Goal: Task Accomplishment & Management: Complete application form

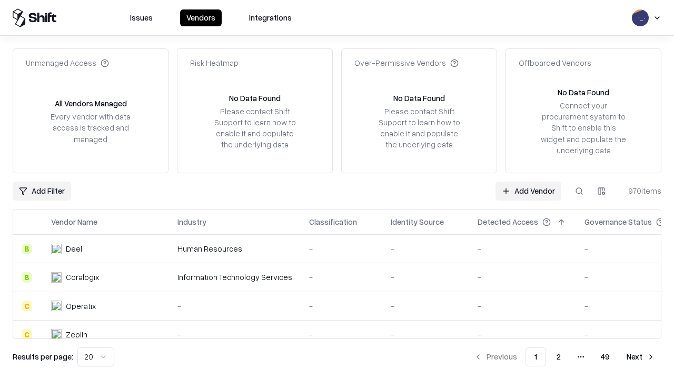
click at [528, 191] on link "Add Vendor" at bounding box center [528, 191] width 66 height 19
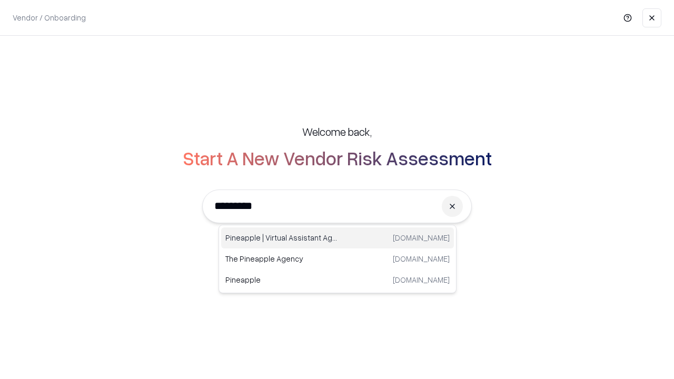
click at [338, 238] on div "Pineapple | Virtual Assistant Agency [DOMAIN_NAME]" at bounding box center [337, 237] width 233 height 21
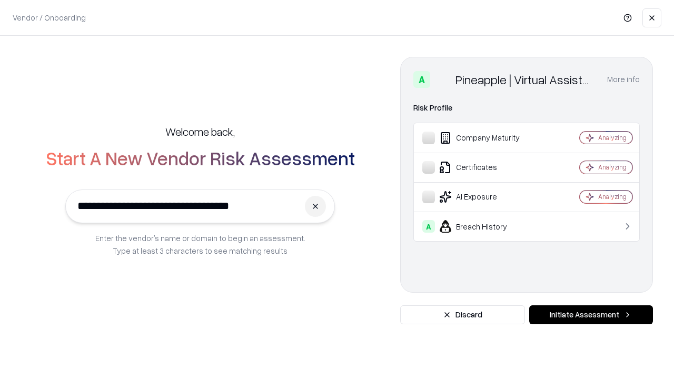
type input "**********"
click at [591, 315] on button "Initiate Assessment" at bounding box center [591, 314] width 124 height 19
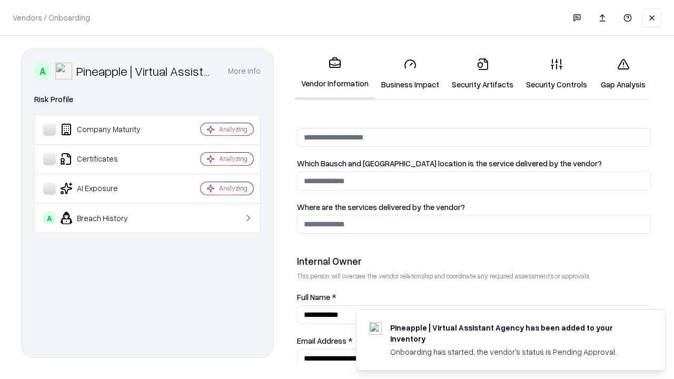
scroll to position [546, 0]
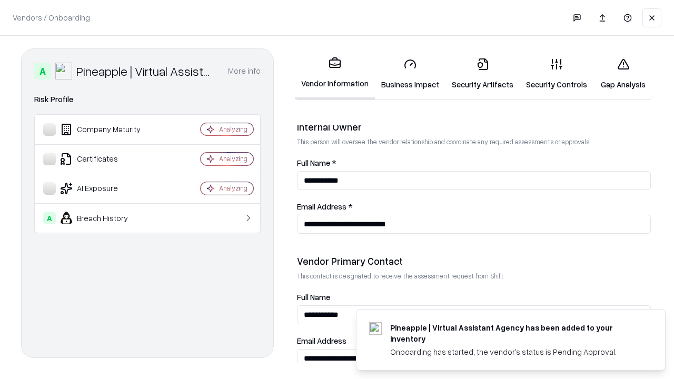
click at [410, 74] on link "Business Impact" at bounding box center [410, 73] width 71 height 49
click at [482, 74] on link "Security Artifacts" at bounding box center [482, 73] width 74 height 49
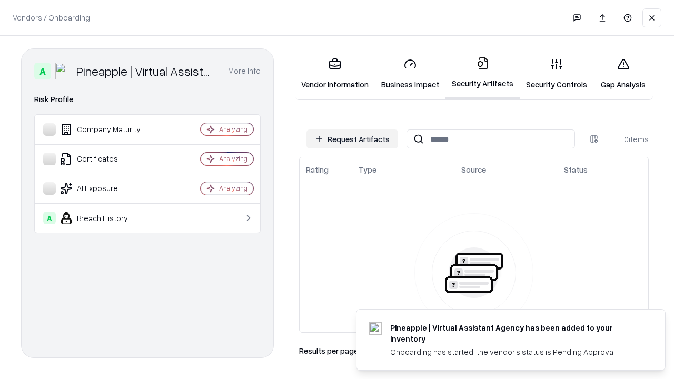
click at [352, 139] on button "Request Artifacts" at bounding box center [352, 139] width 92 height 19
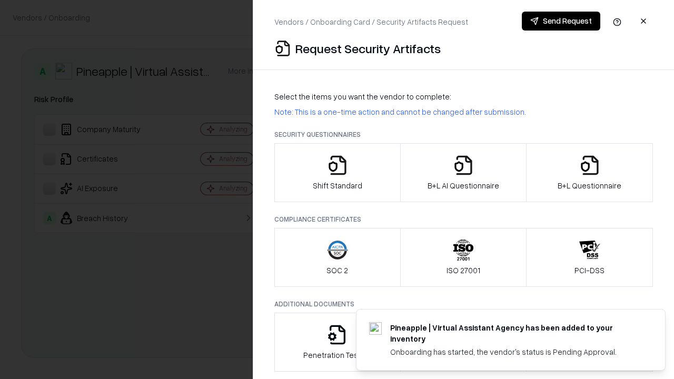
click at [337, 173] on icon "button" at bounding box center [337, 165] width 21 height 21
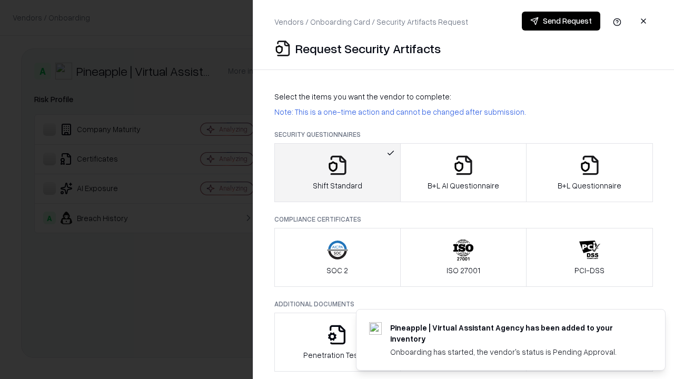
click at [561, 21] on button "Send Request" at bounding box center [561, 21] width 78 height 19
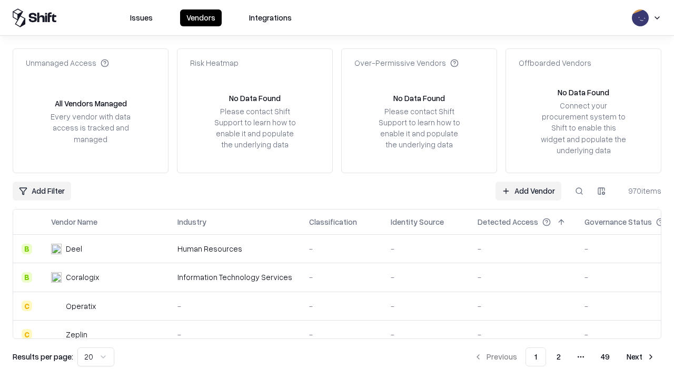
click at [579, 191] on button at bounding box center [579, 191] width 19 height 19
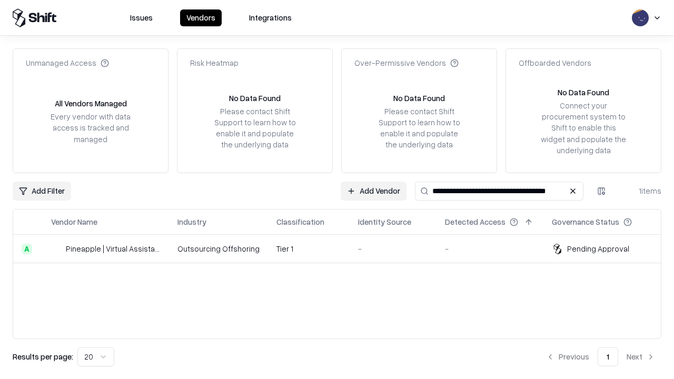
type input "**********"
click at [343, 249] on td "Tier 1" at bounding box center [309, 249] width 82 height 28
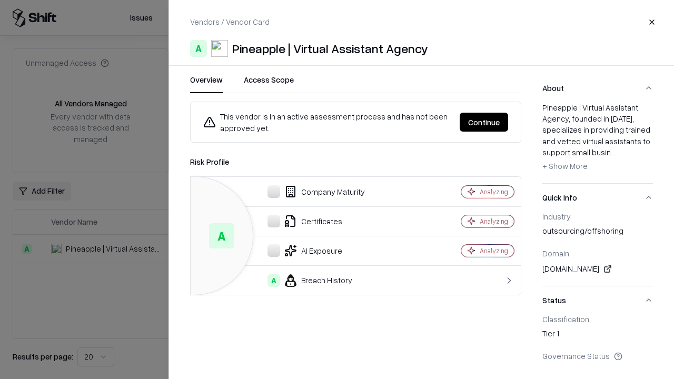
click at [484, 122] on button "Continue" at bounding box center [484, 122] width 48 height 19
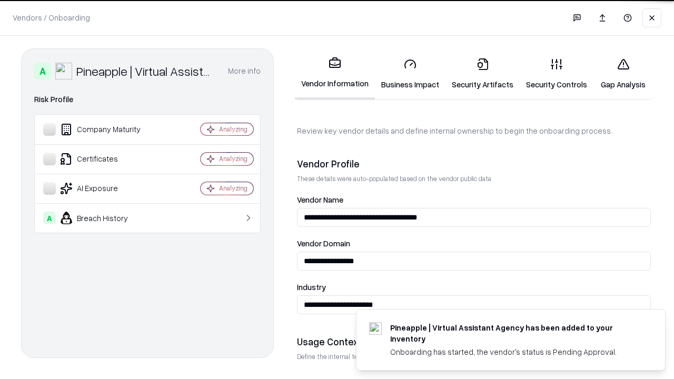
click at [482, 74] on link "Security Artifacts" at bounding box center [482, 73] width 74 height 49
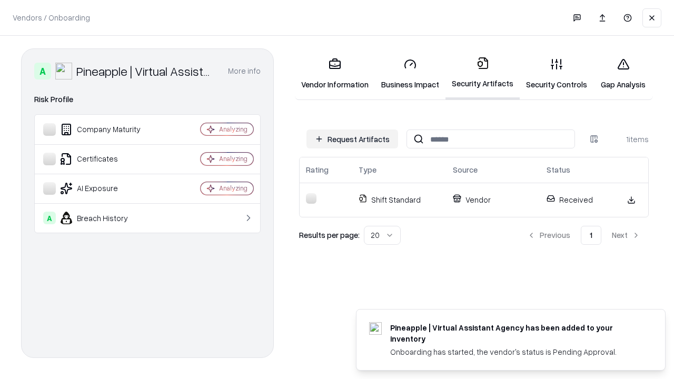
click at [623, 74] on link "Gap Analysis" at bounding box center [623, 73] width 60 height 49
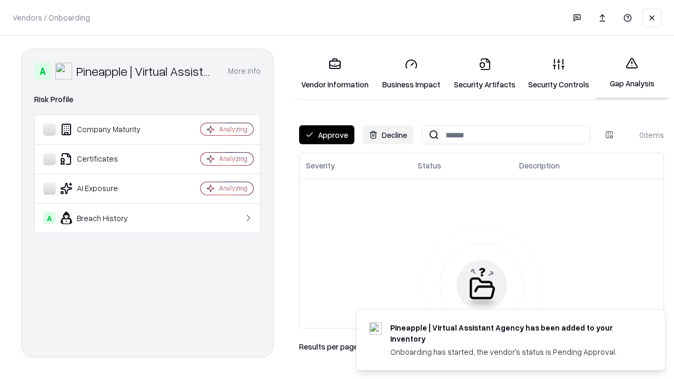
click at [326, 135] on button "Approve" at bounding box center [326, 134] width 55 height 19
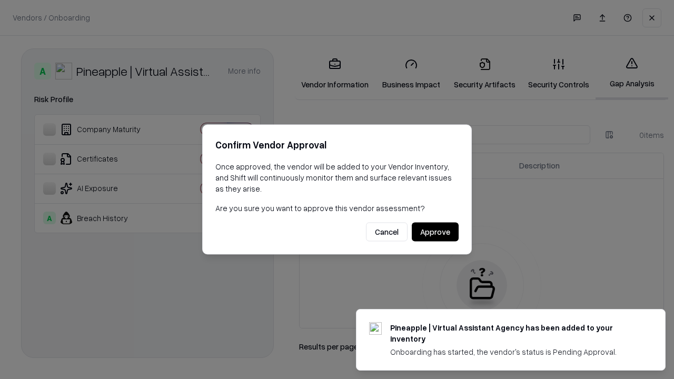
click at [435, 232] on button "Approve" at bounding box center [435, 232] width 47 height 19
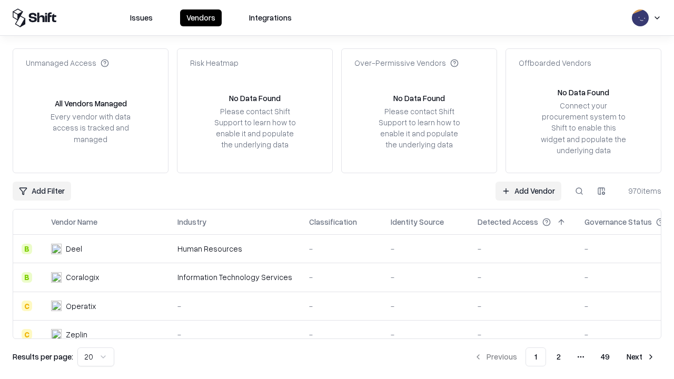
type input "**********"
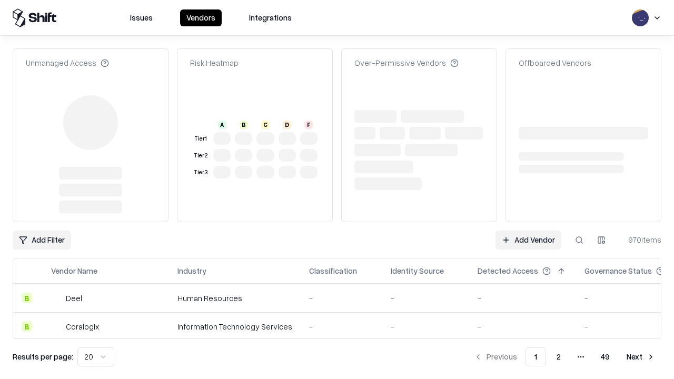
click at [528, 231] on link "Add Vendor" at bounding box center [528, 240] width 66 height 19
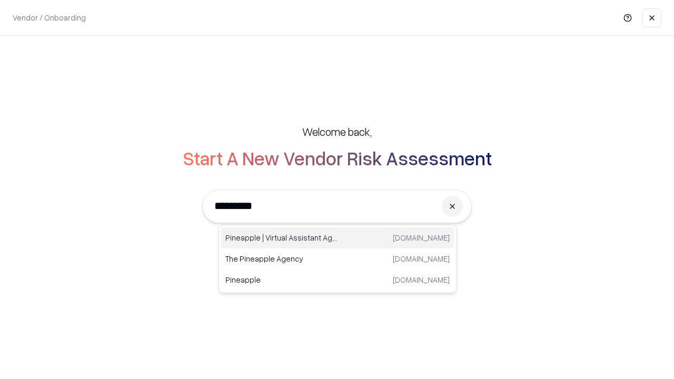
click at [338, 238] on div "Pineapple | Virtual Assistant Agency trypineapple.com" at bounding box center [337, 237] width 233 height 21
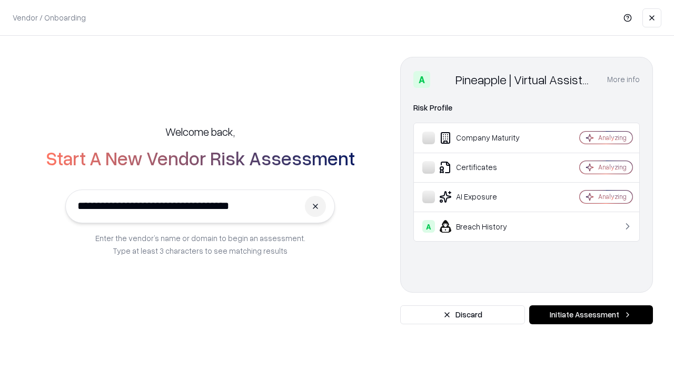
type input "**********"
click at [591, 315] on button "Initiate Assessment" at bounding box center [591, 314] width 124 height 19
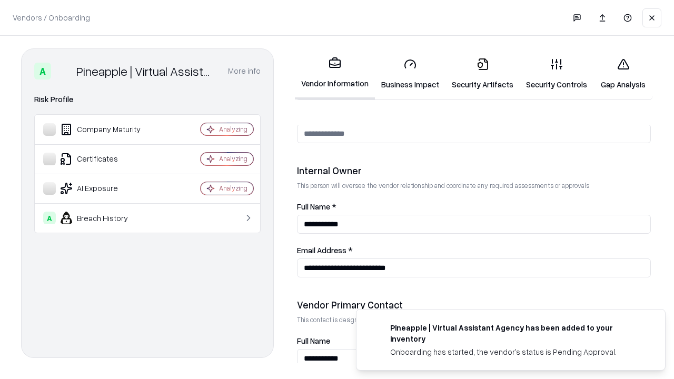
scroll to position [546, 0]
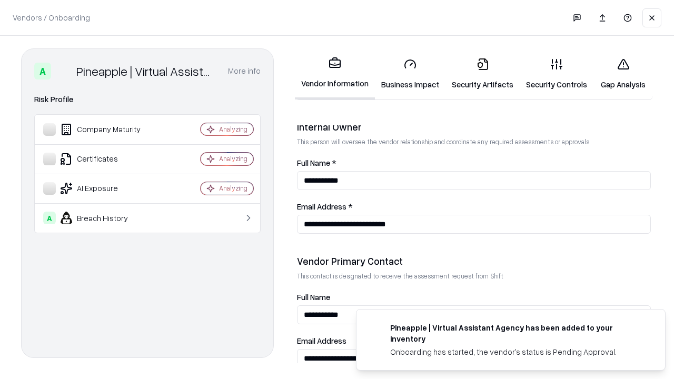
click at [623, 74] on link "Gap Analysis" at bounding box center [623, 73] width 60 height 49
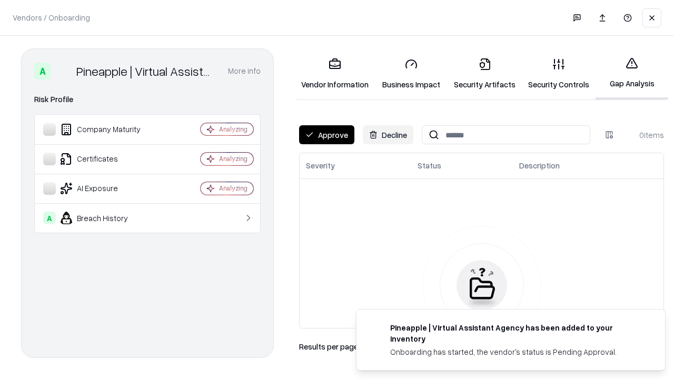
click at [326, 135] on button "Approve" at bounding box center [326, 134] width 55 height 19
